Goal: Check status: Check status

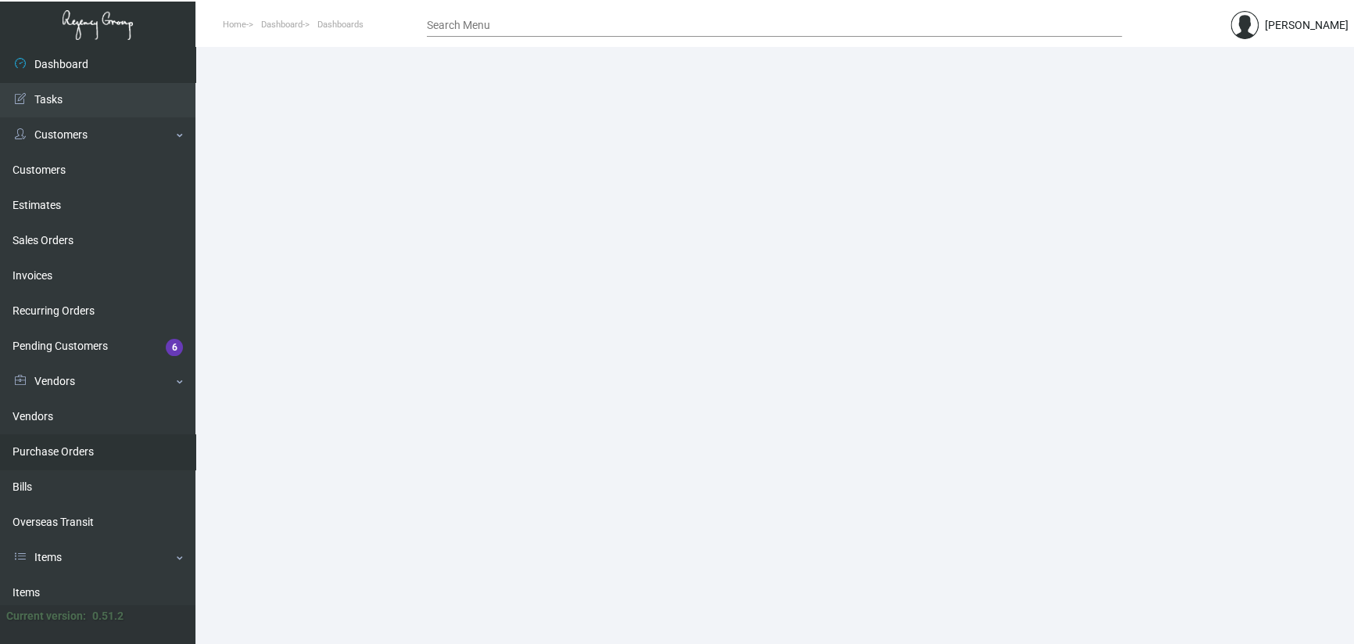
click at [70, 454] on link "Purchase Orders" at bounding box center [98, 451] width 196 height 35
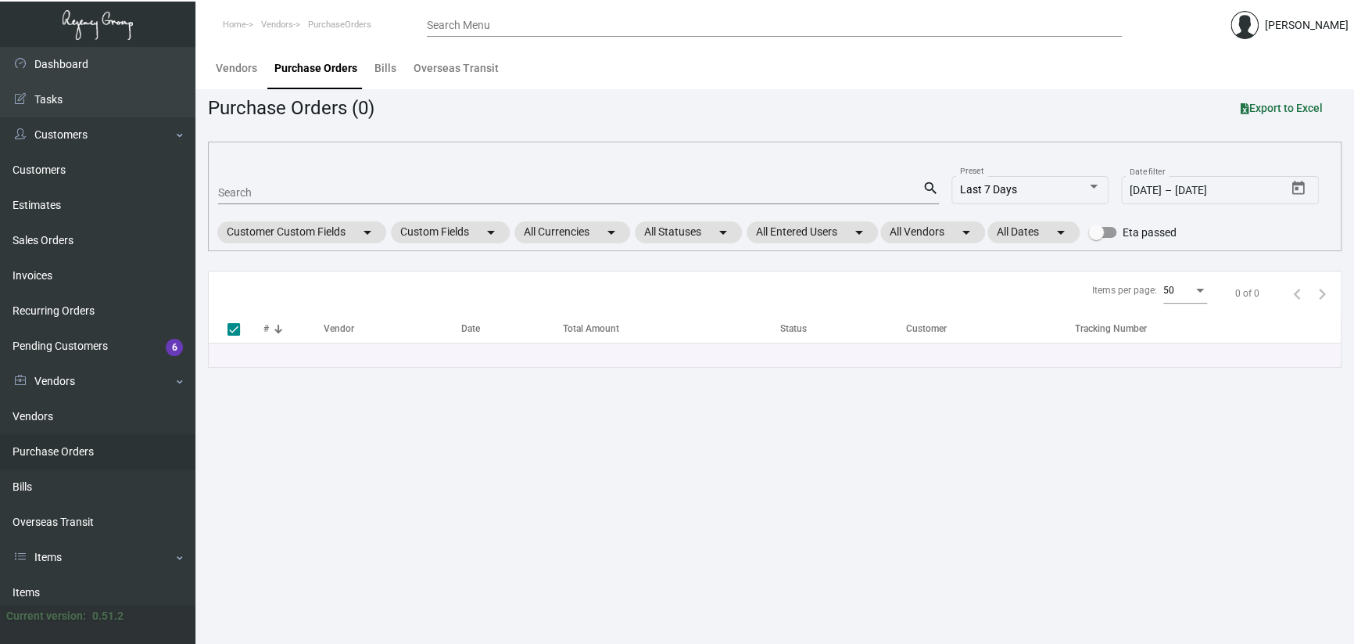
click at [314, 193] on input "Search" at bounding box center [570, 193] width 705 height 13
paste input "103055"
type input "103055"
checkbox input "false"
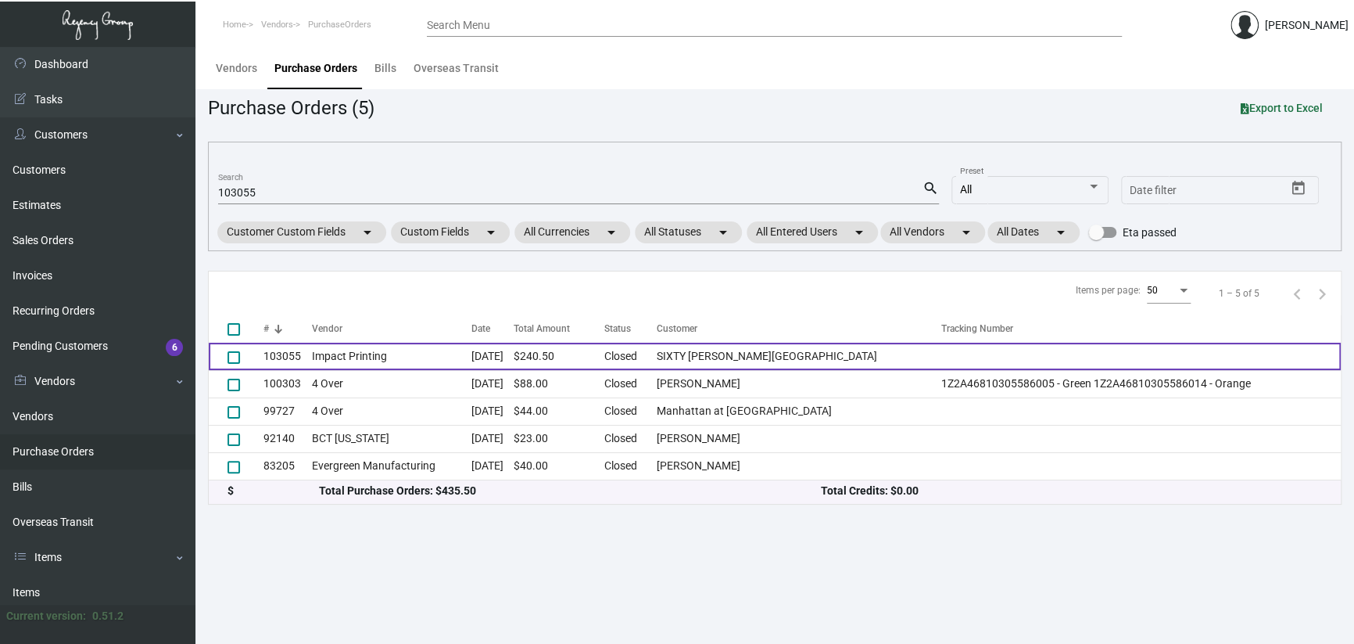
click at [386, 364] on td "Impact Printing" at bounding box center [392, 356] width 160 height 27
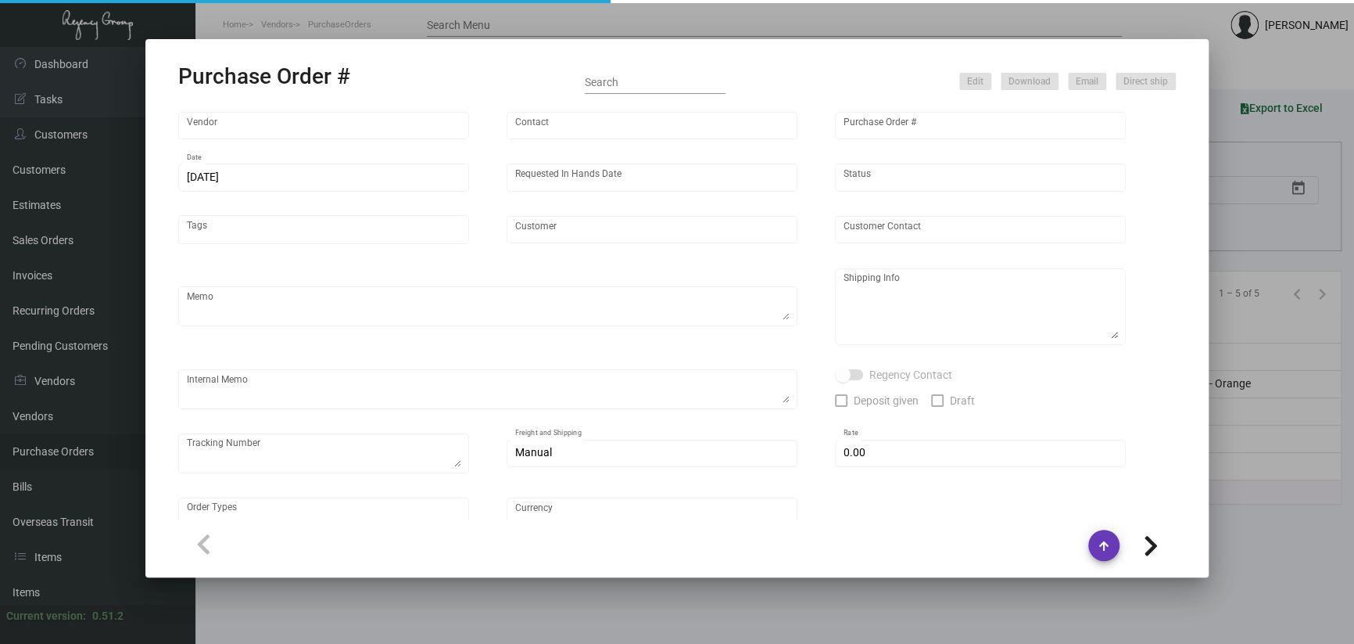
type input "Impact Printing"
type input "Impact Orders"
type input "103055"
type input "[DATE]"
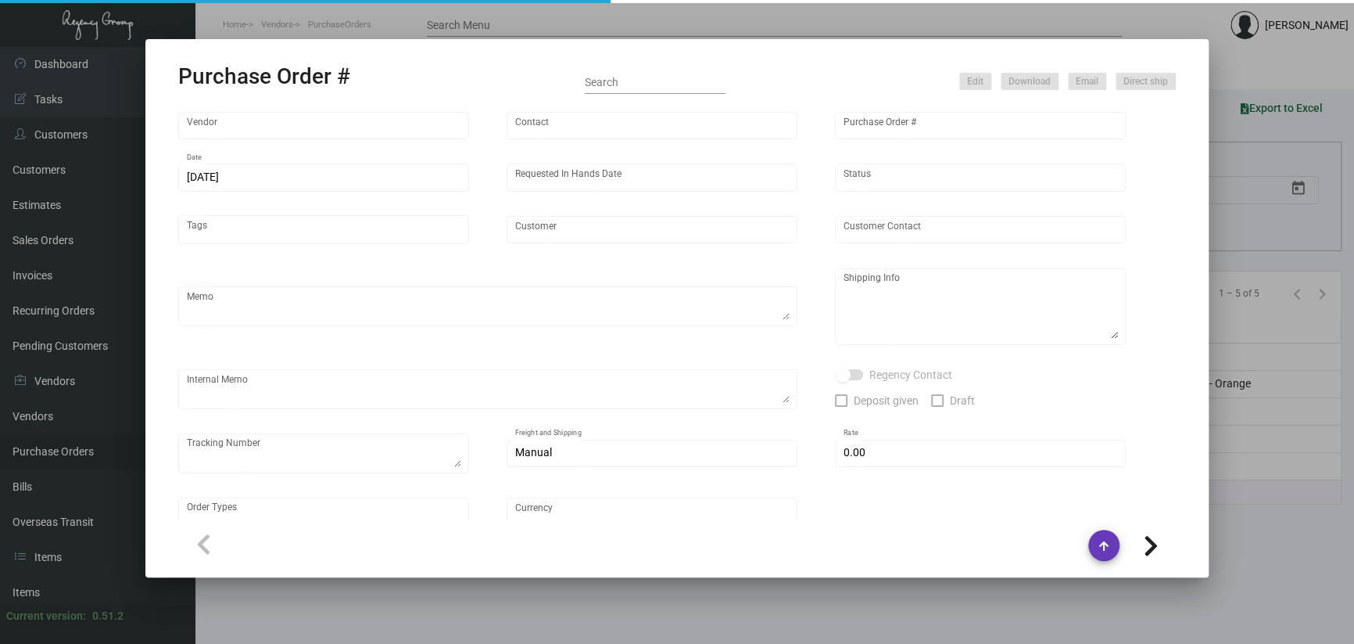
type input "SIXTY [PERSON_NAME][GEOGRAPHIC_DATA]"
type input "[PERSON_NAME]"
type textarea "Quote# 48572 / Please reach out to SH for UPS labels,"
type textarea "SIXTY [PERSON_NAME][GEOGRAPHIC_DATA] - [PERSON_NAME] [STREET_ADDRESS]"
type input "$ 0.00"
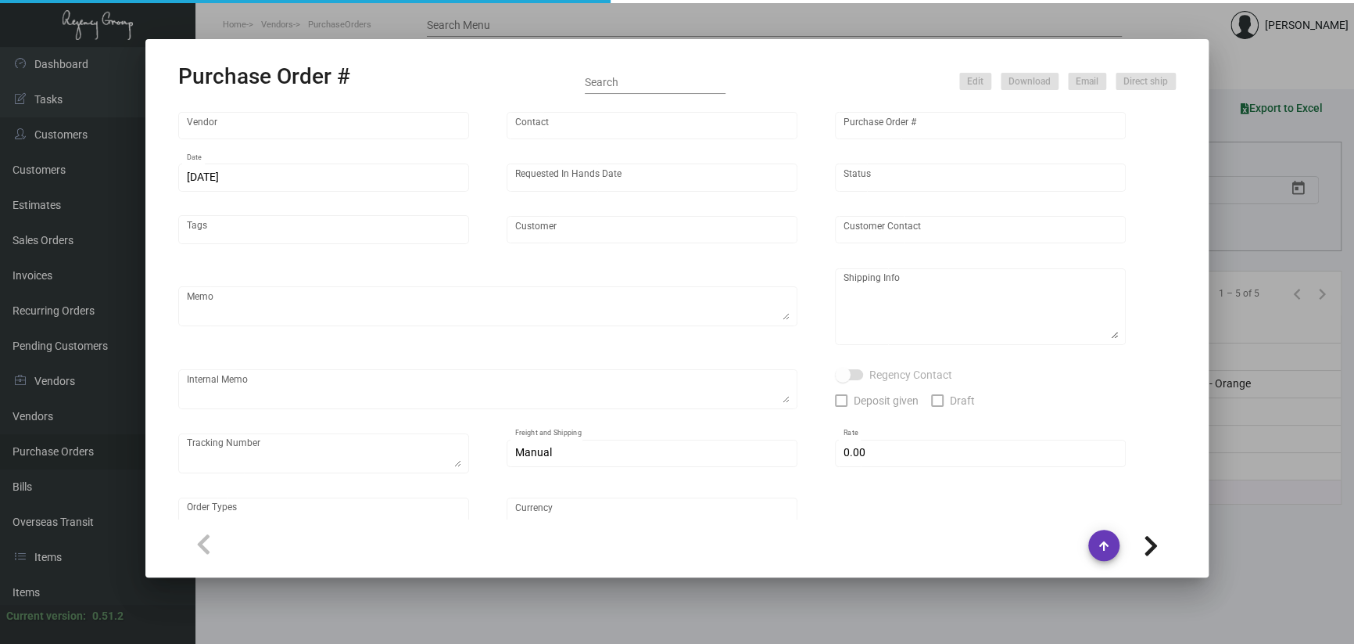
type input "United States Dollar $"
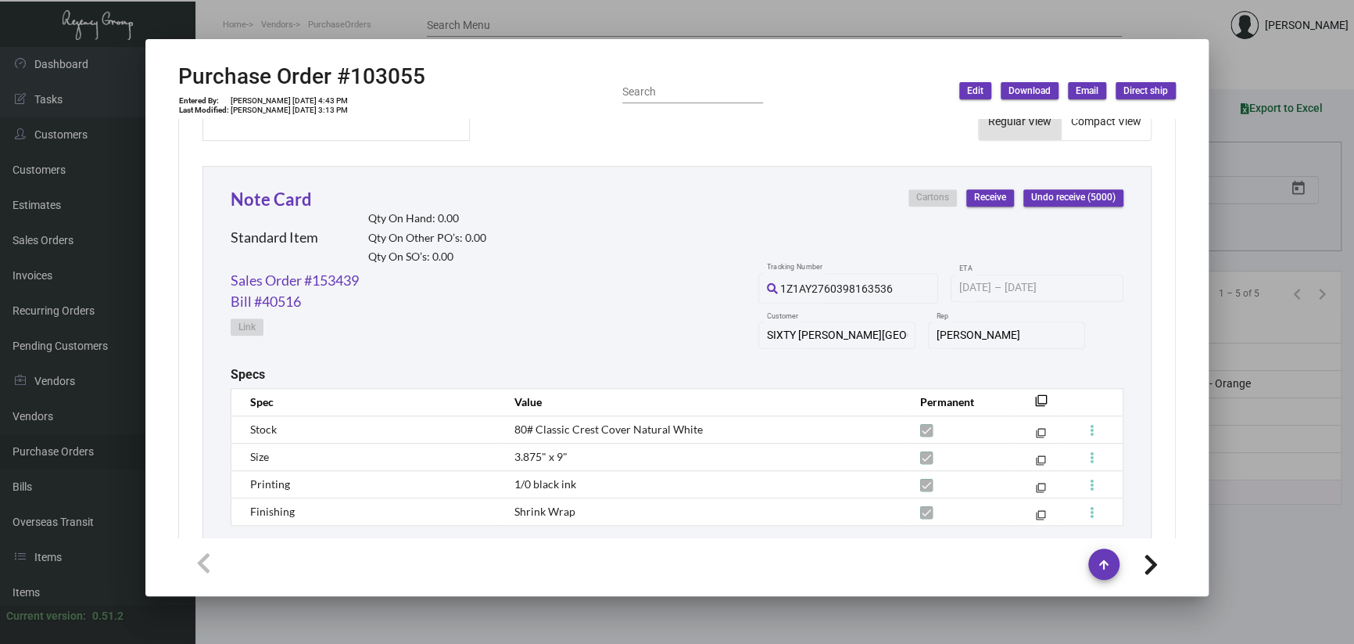
scroll to position [811, 0]
